Goal: Communication & Community: Answer question/provide support

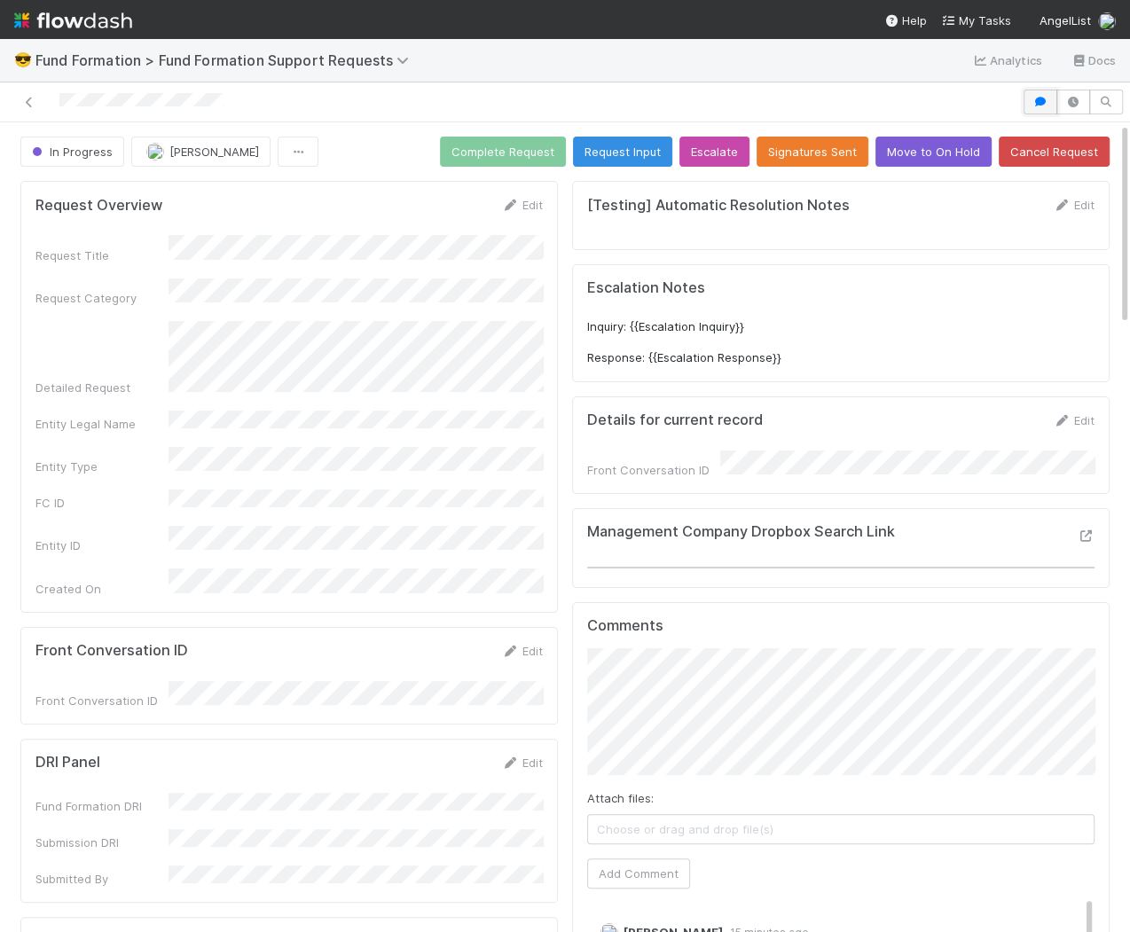
click at [1049, 97] on icon "button" at bounding box center [1041, 102] width 18 height 11
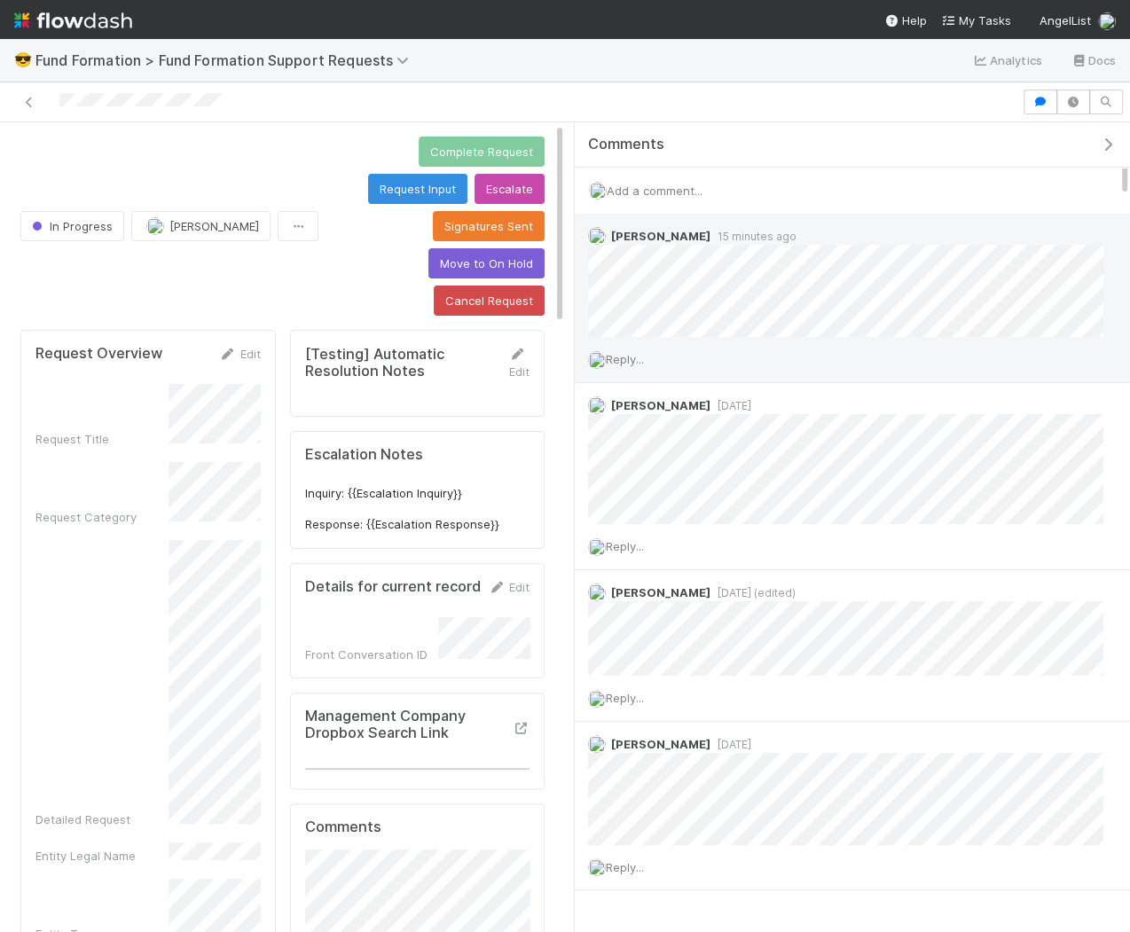
click at [640, 357] on span "Reply..." at bounding box center [625, 359] width 38 height 14
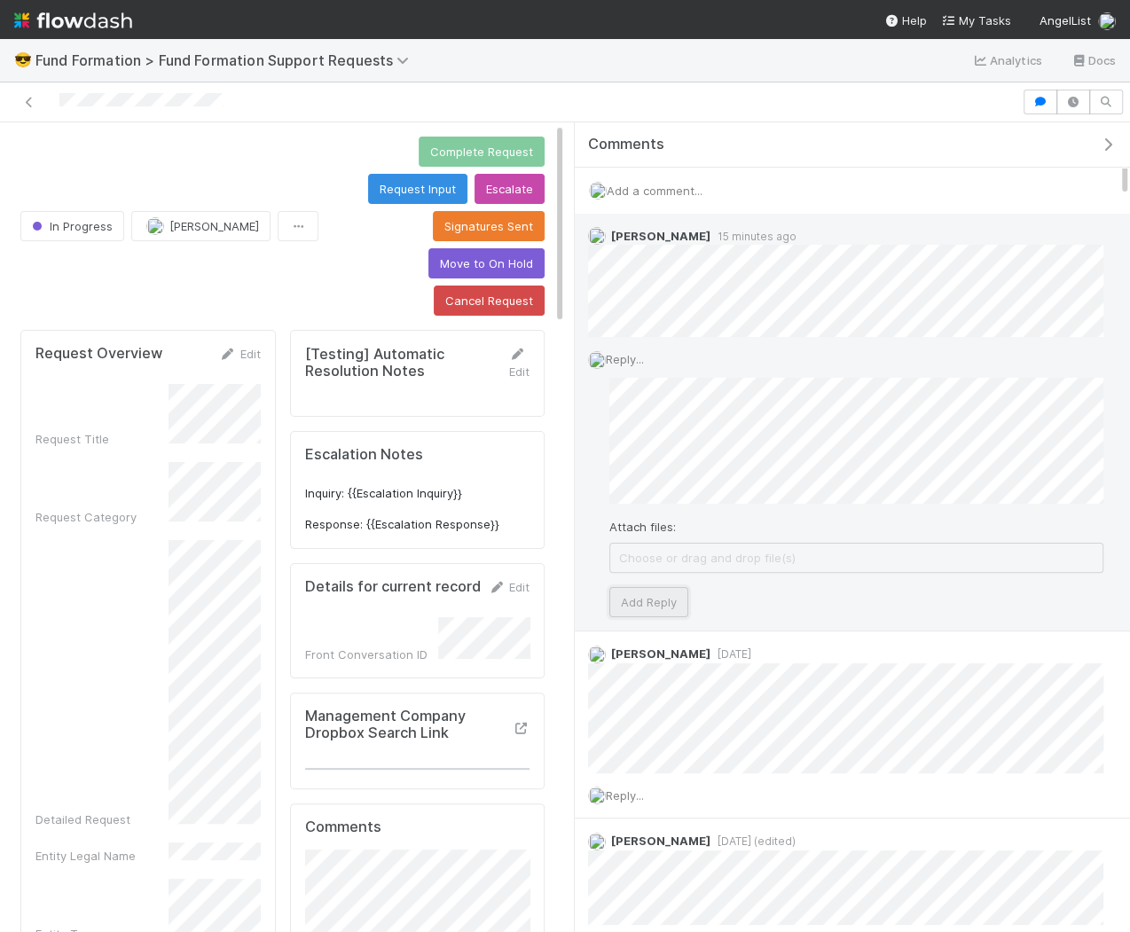
click at [659, 603] on button "Add Reply" at bounding box center [648, 602] width 79 height 30
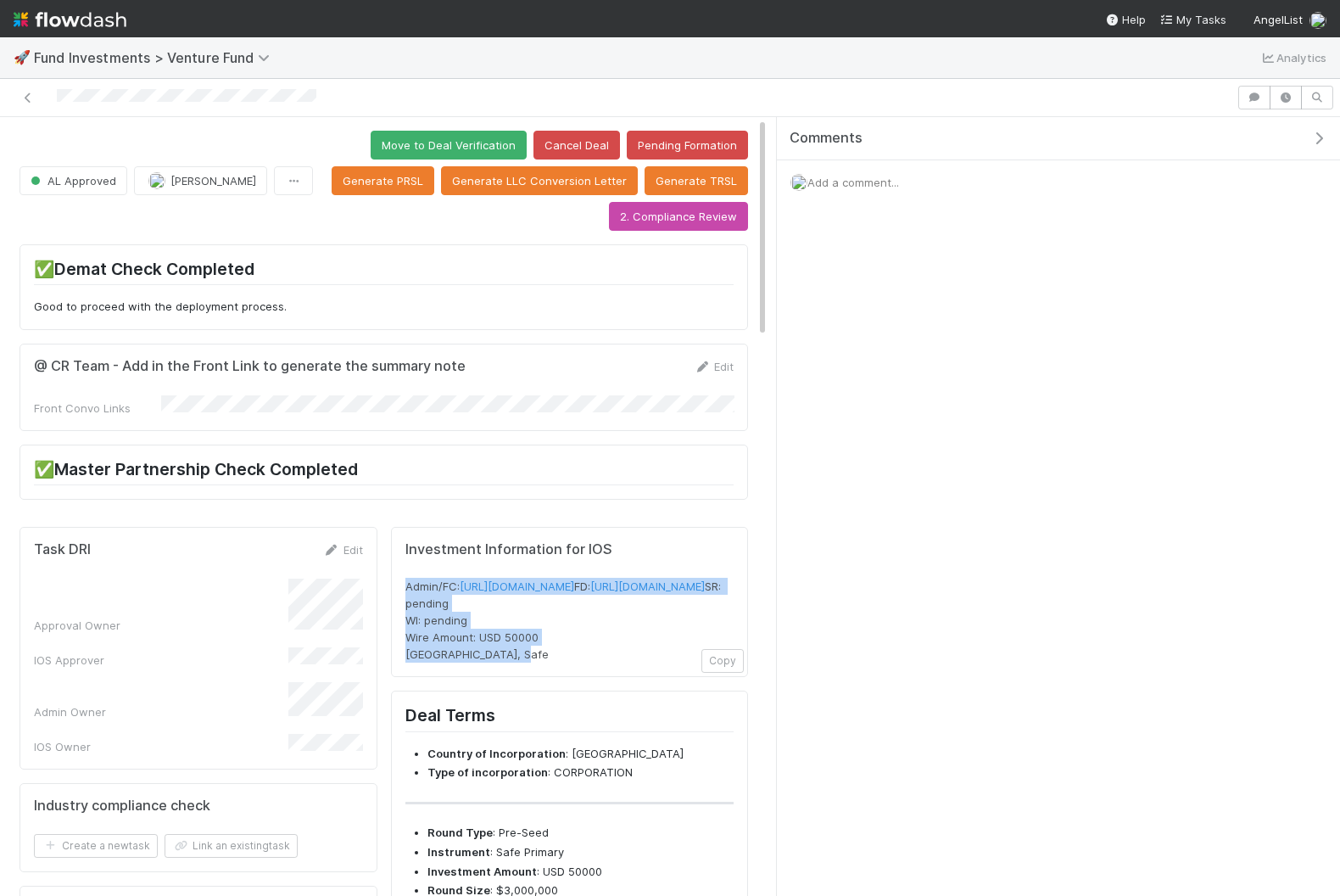
drag, startPoint x: 581, startPoint y: 700, endPoint x: 404, endPoint y: 577, distance: 215.5
click at [406, 578] on div "Admin/FC: https://venture.angellist.com/v/admin/funds/investment/29441 FD: http…" at bounding box center [570, 620] width 329 height 85
copy span "Admin/FC: https://venture.angellist.com/v/admin/funds/investment/29441 FD: http…"
drag, startPoint x: 522, startPoint y: 710, endPoint x: 401, endPoint y: 574, distance: 182.0
click at [401, 574] on div "Investment Information for IOS Admin/FC: https://venture.angellist.com/v/admin/…" at bounding box center [570, 602] width 358 height 151
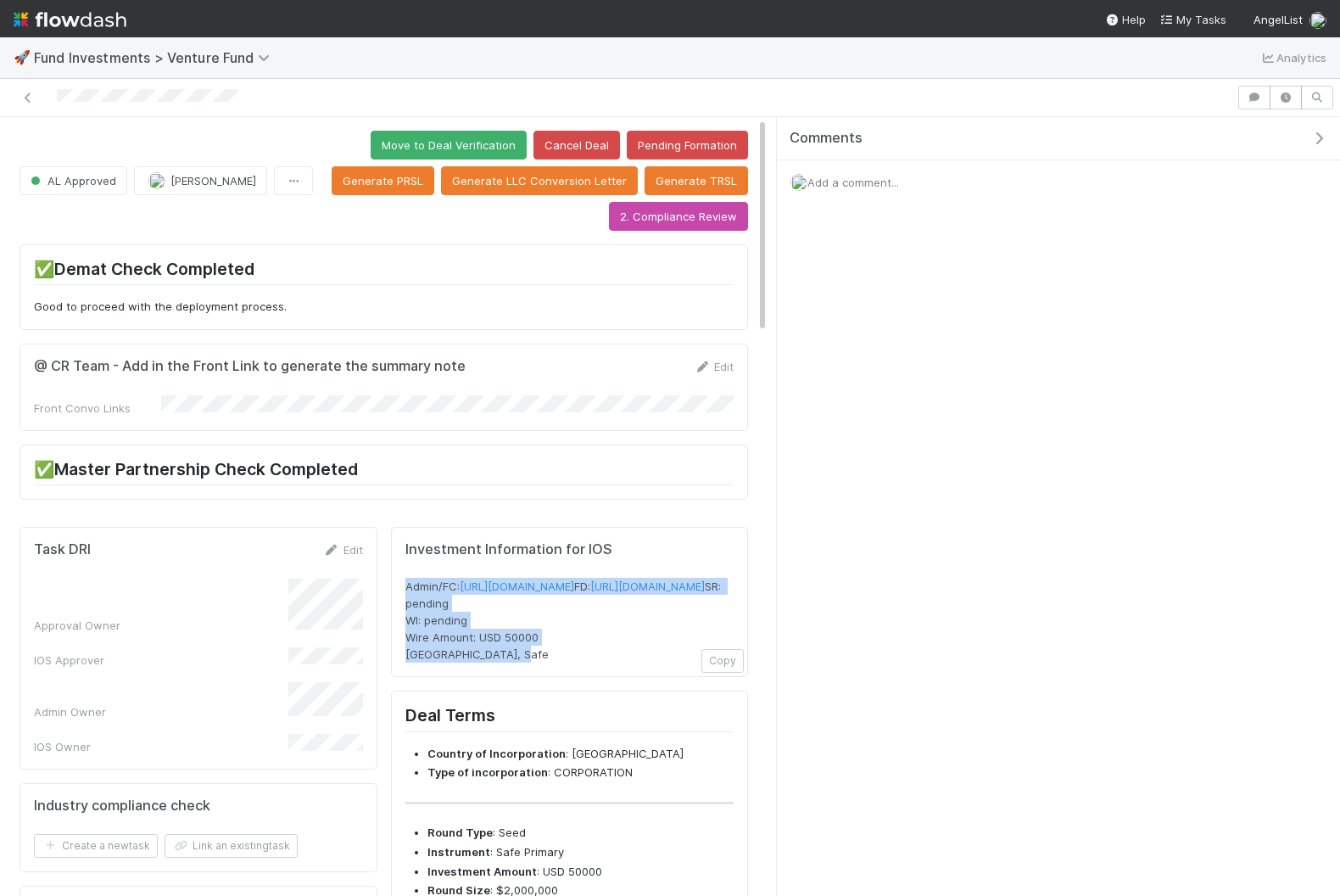
copy span "Admin/FC: https://venture.angellist.com/v/admin/funds/investment/29420 FD: http…"
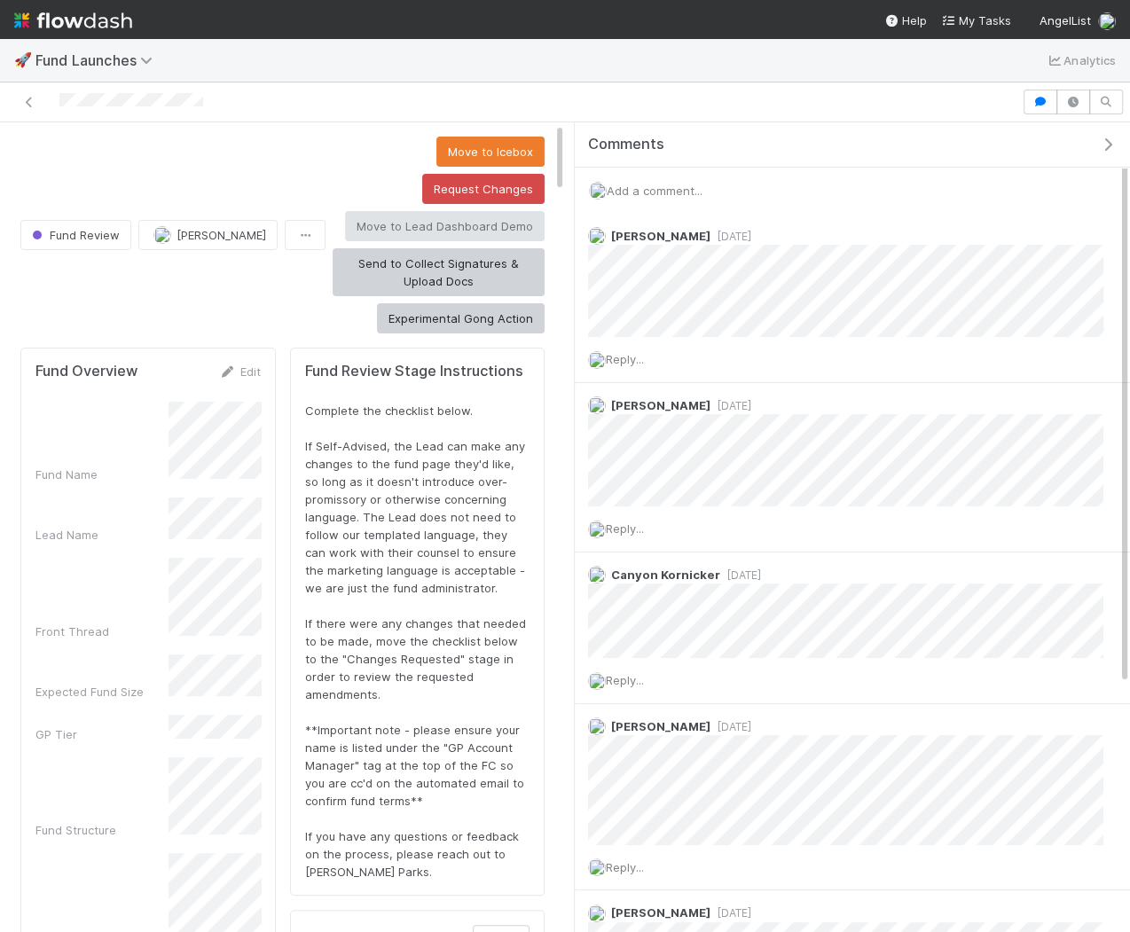
click at [1109, 141] on icon "button" at bounding box center [1108, 144] width 18 height 14
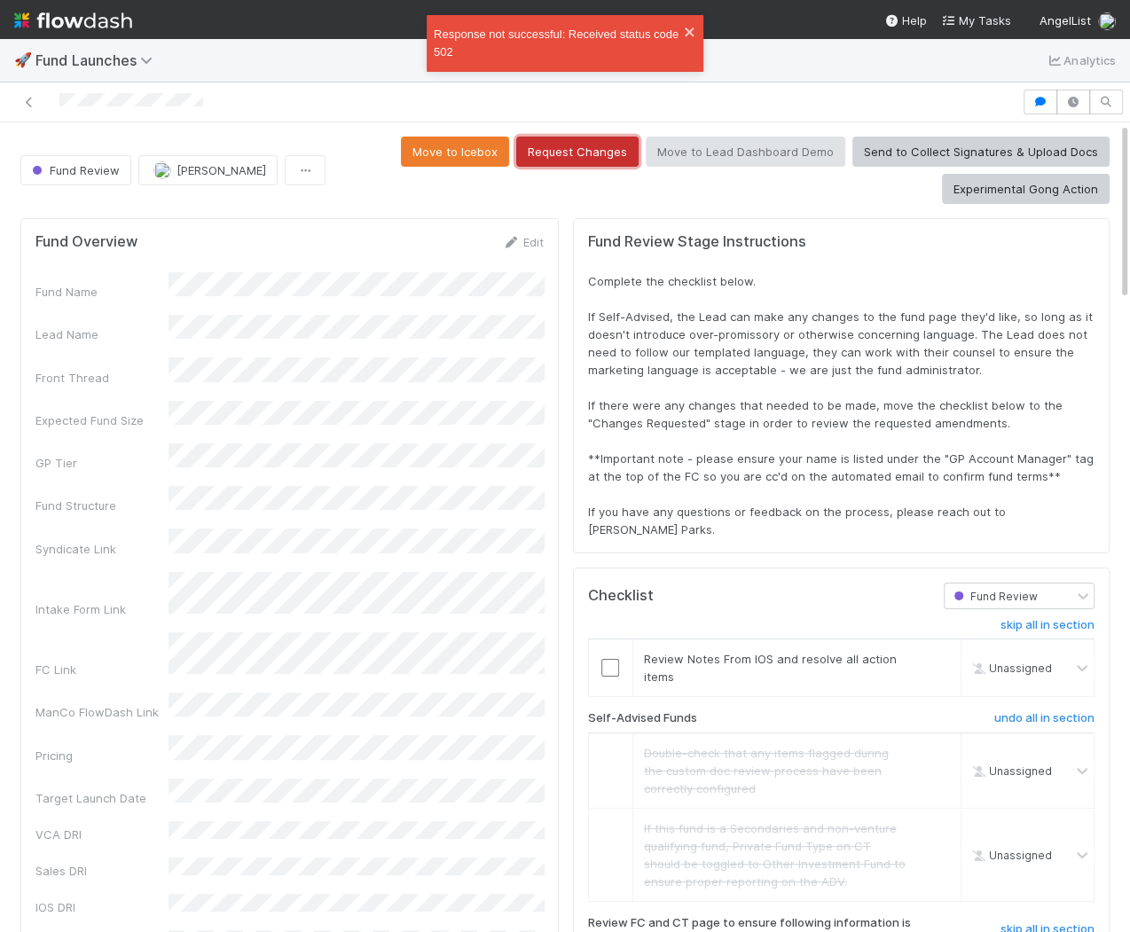
click at [627, 151] on button "Request Changes" at bounding box center [577, 152] width 122 height 30
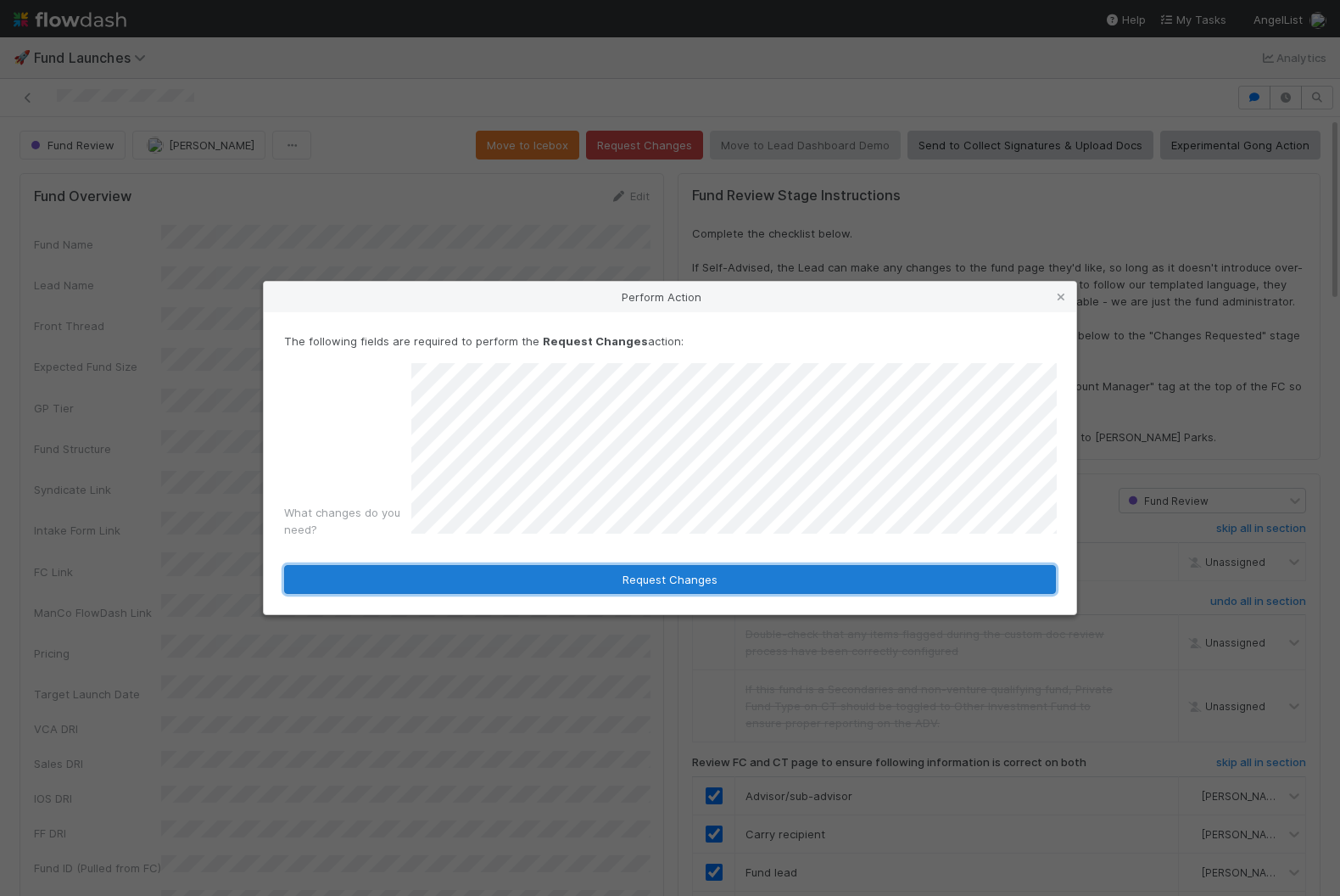
click at [524, 585] on button "Request Changes" at bounding box center [670, 579] width 772 height 29
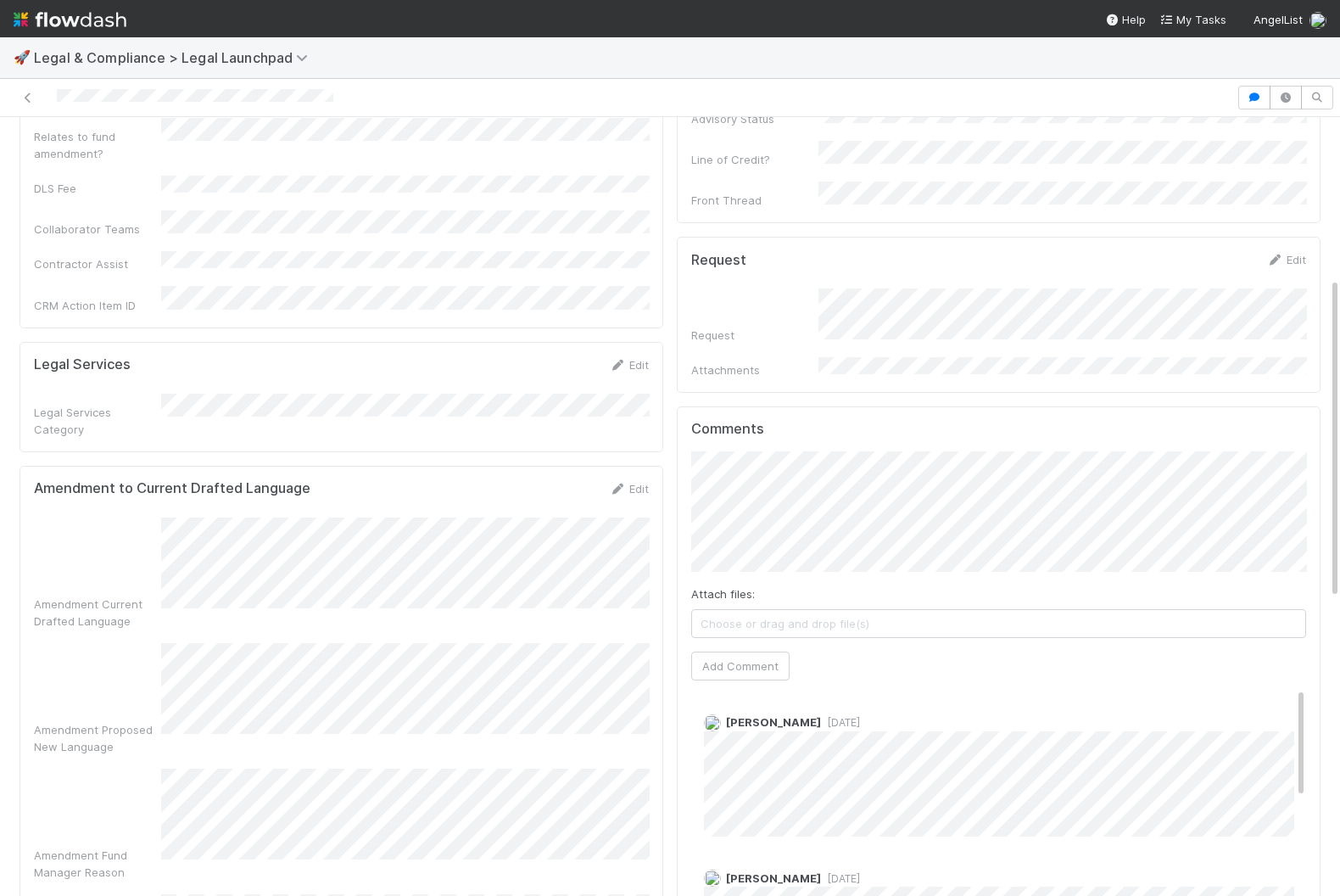
scroll to position [413, 0]
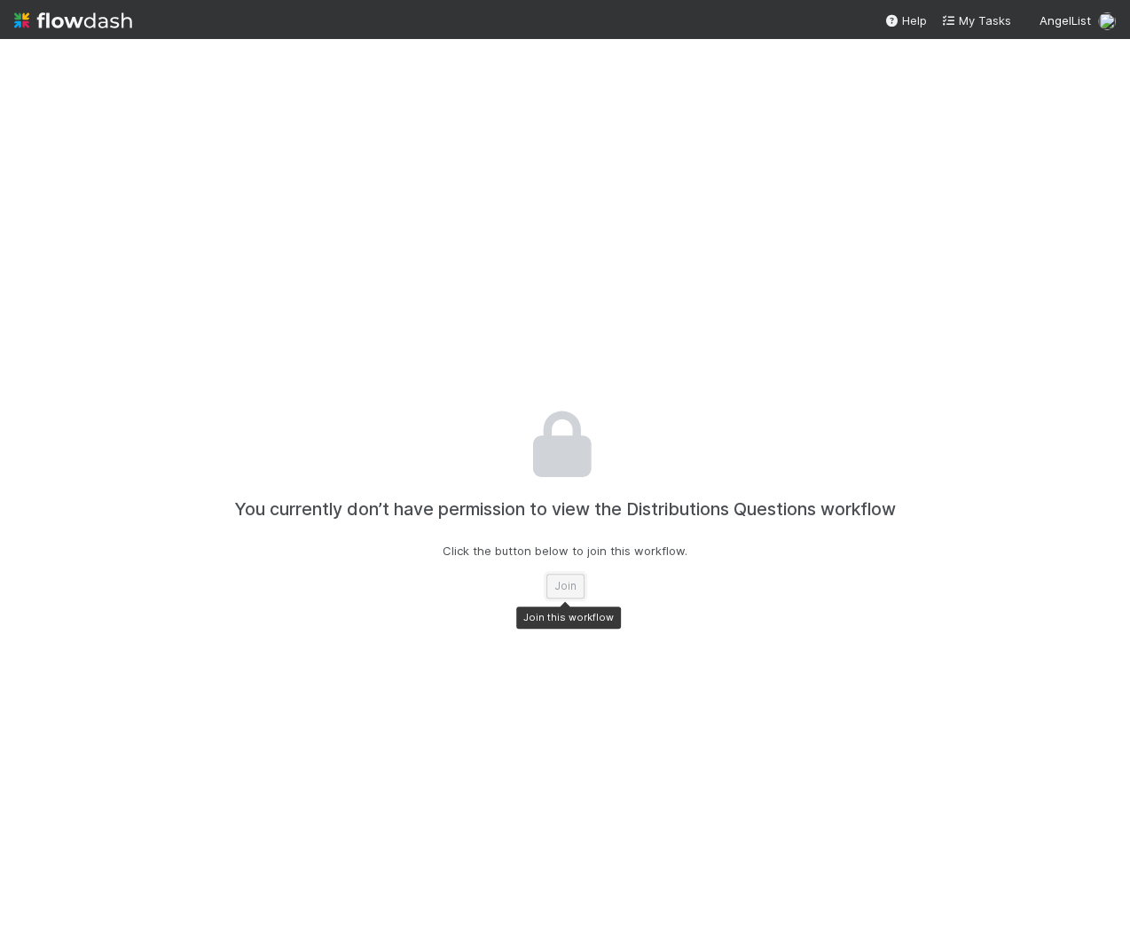
click at [564, 585] on button "Join" at bounding box center [565, 586] width 38 height 25
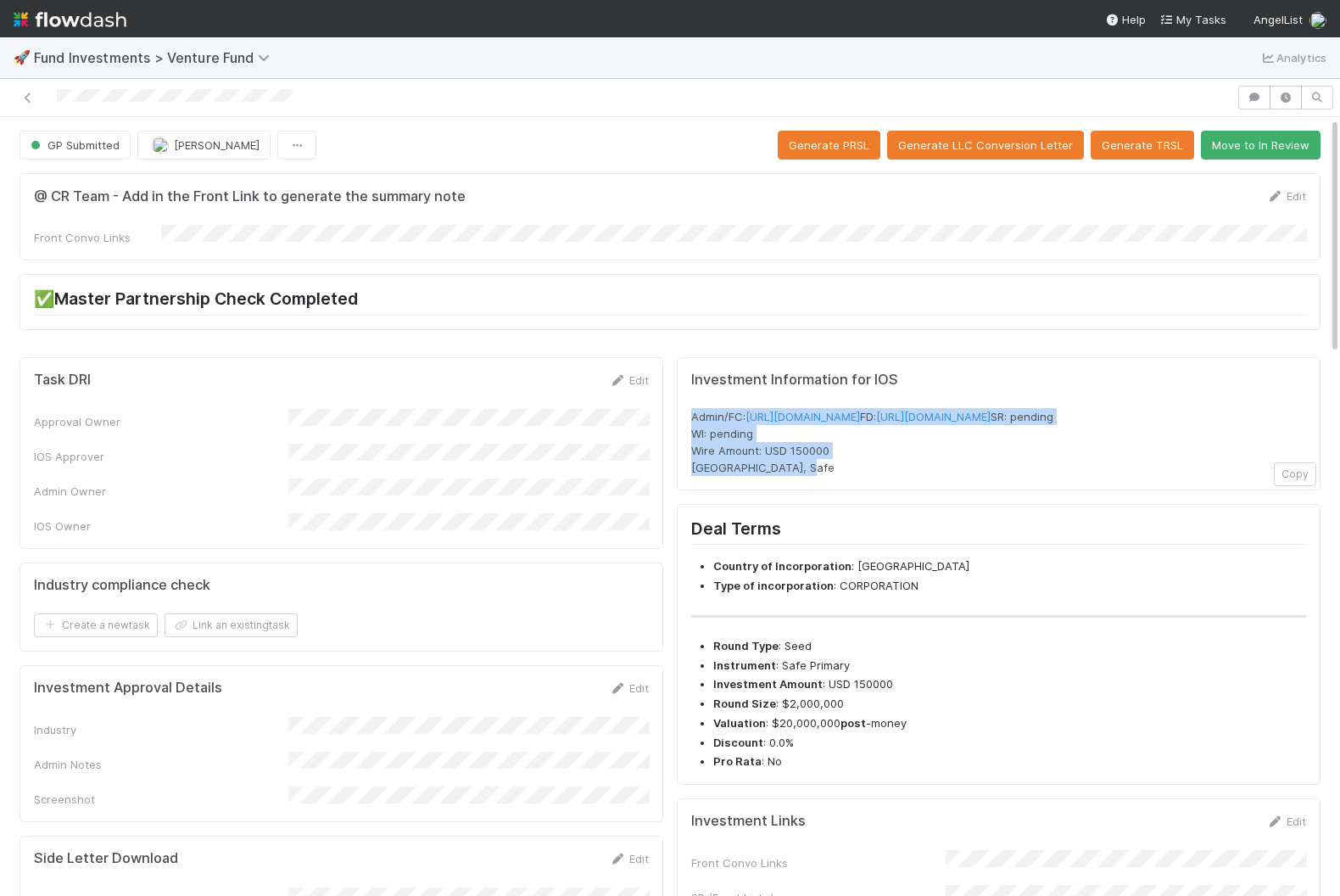
drag, startPoint x: 852, startPoint y: 508, endPoint x: 687, endPoint y: 405, distance: 194.5
click at [687, 405] on div "Investment Information for IOS Admin/FC: [URL][DOMAIN_NAME] FD: [URL][DOMAIN_NA…" at bounding box center [999, 424] width 644 height 134
copy span "Admin/FC: [URL][DOMAIN_NAME] FD: [URL][DOMAIN_NAME] SR: pending WI: pending Wir…"
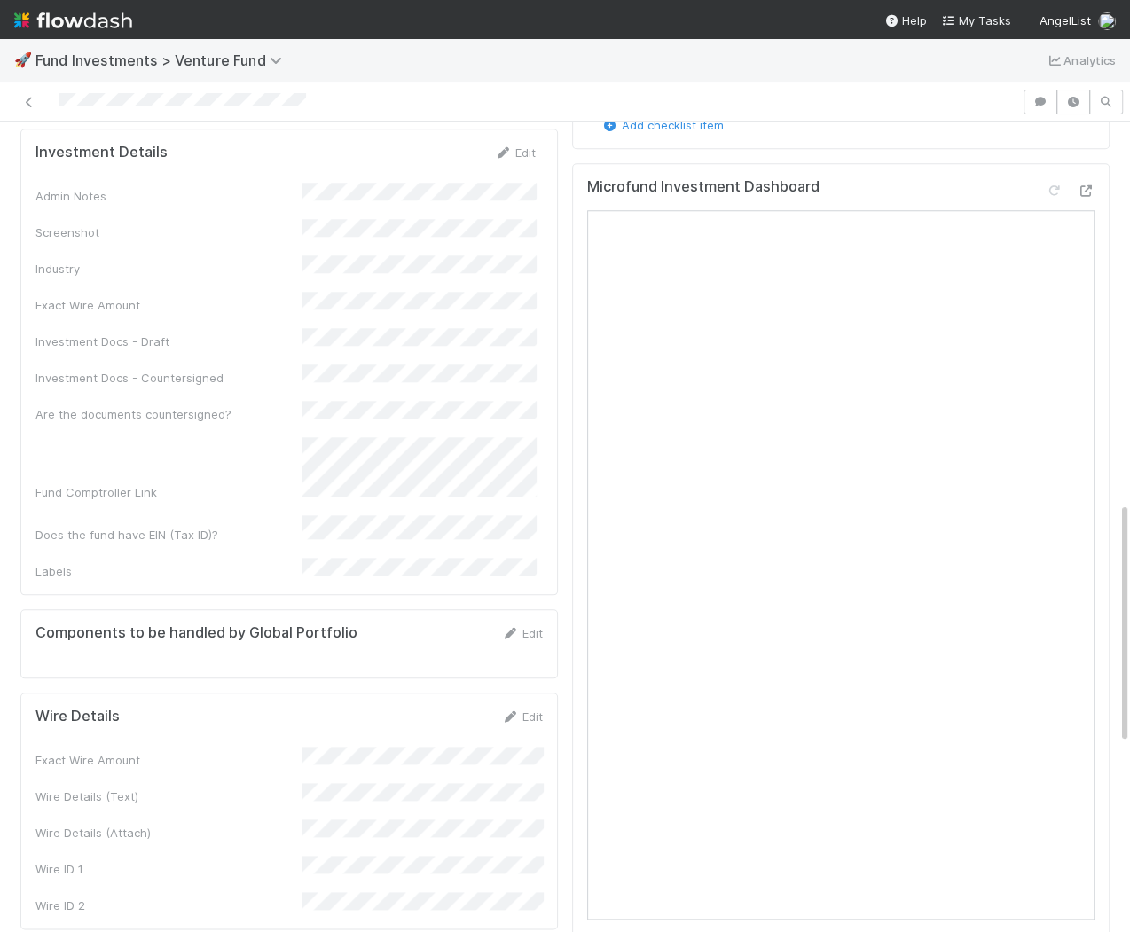
scroll to position [1271, 0]
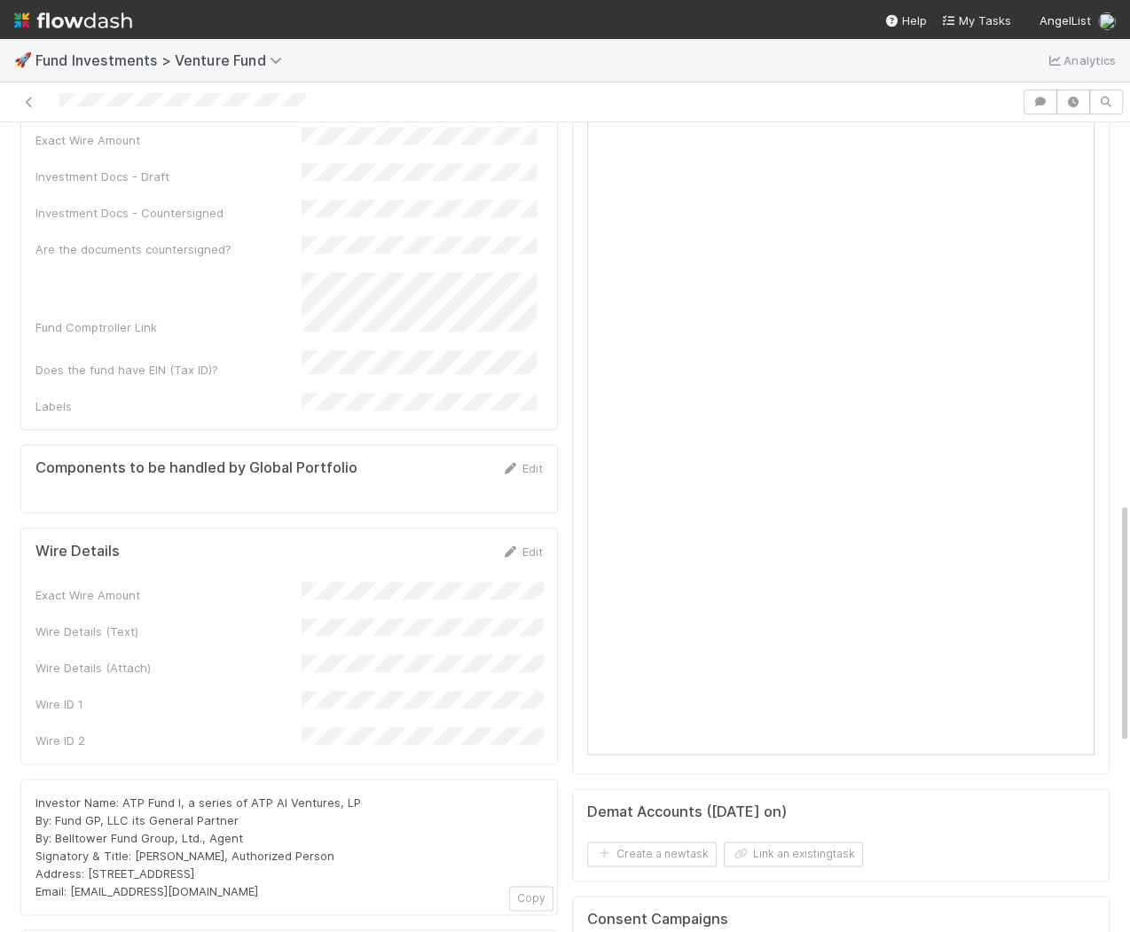
drag, startPoint x: 261, startPoint y: 756, endPoint x: 27, endPoint y: 663, distance: 252.0
click at [27, 779] on div "Investor Name: ATP Fund I, a series of ATP AI Ventures, LP By: Fund GP, LLC its…" at bounding box center [289, 847] width 538 height 137
copy span "Investor Name: ATP Fund I, a series of ATP AI Ventures, LP By: Fund GP, LLC its…"
